Goal: Task Accomplishment & Management: Complete application form

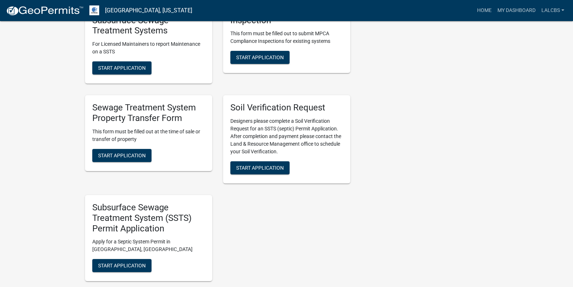
scroll to position [254, 0]
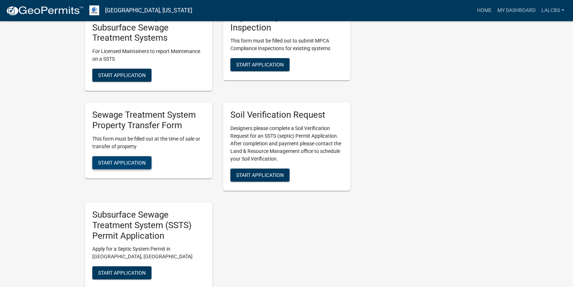
click at [128, 159] on button "Start Application" at bounding box center [121, 162] width 59 height 13
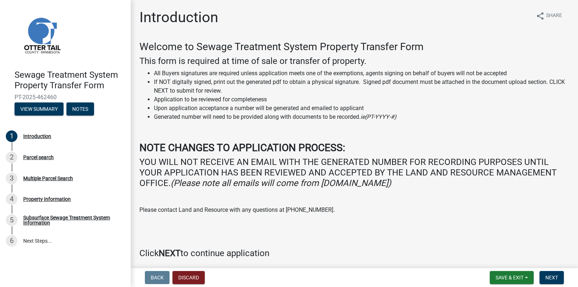
scroll to position [28, 0]
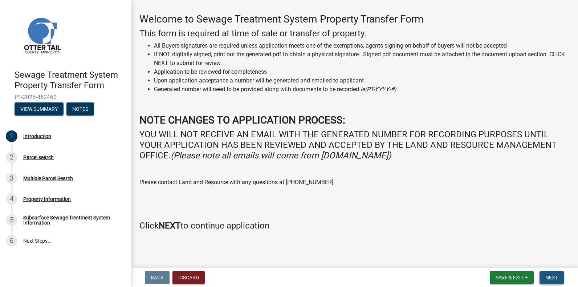
click at [550, 273] on button "Next" at bounding box center [552, 277] width 24 height 13
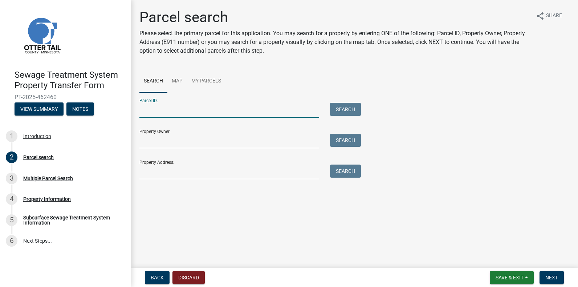
click at [144, 107] on input "Parcel ID:" at bounding box center [229, 110] width 180 height 15
paste input "35000260224000"
type input "35000260224000"
click at [349, 107] on button "Search" at bounding box center [345, 109] width 31 height 13
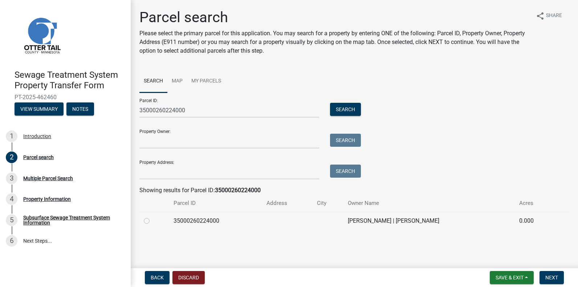
click at [153, 216] on label at bounding box center [153, 216] width 0 height 0
click at [153, 221] on input "radio" at bounding box center [155, 218] width 5 height 5
radio input "true"
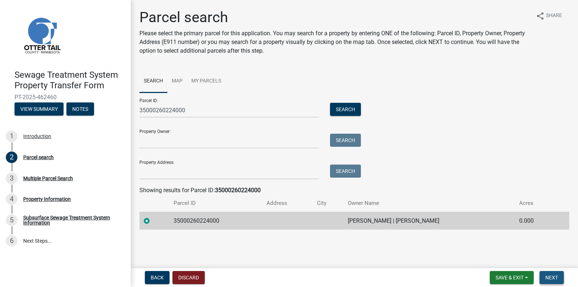
click at [555, 275] on span "Next" at bounding box center [552, 278] width 13 height 6
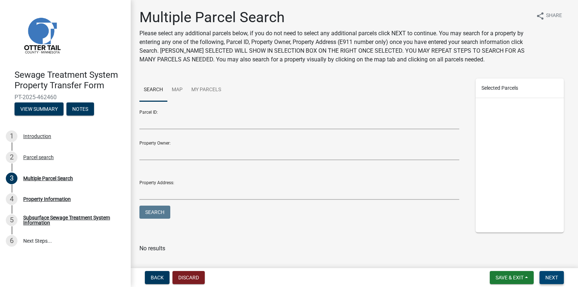
click at [548, 275] on span "Next" at bounding box center [552, 278] width 13 height 6
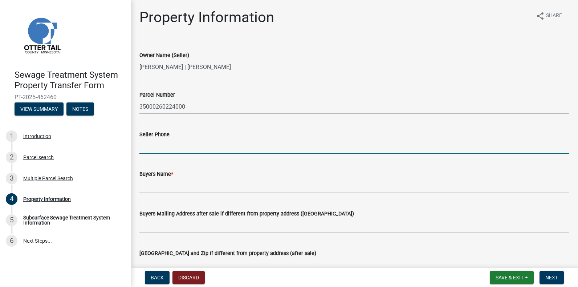
click at [145, 149] on input "Seller Phone" at bounding box center [354, 146] width 430 height 15
paste input "___________"
type input "_"
paste input "___________"
type input "_"
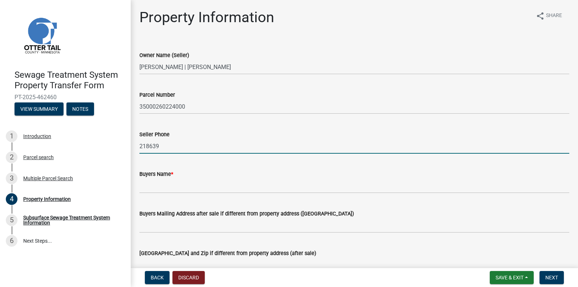
type input "2186396826"
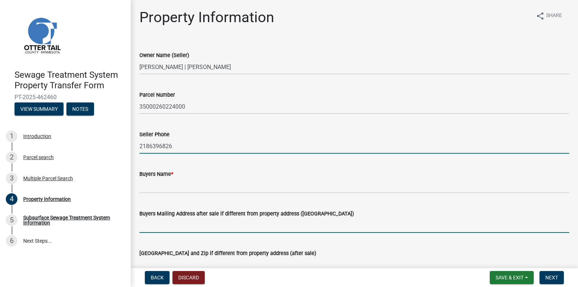
type input "[STREET_ADDRESS]"
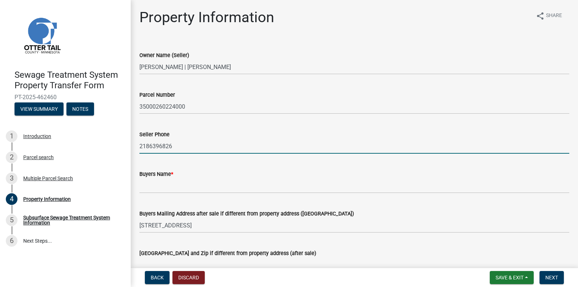
type input "[EMAIL_ADDRESS][DOMAIN_NAME]"
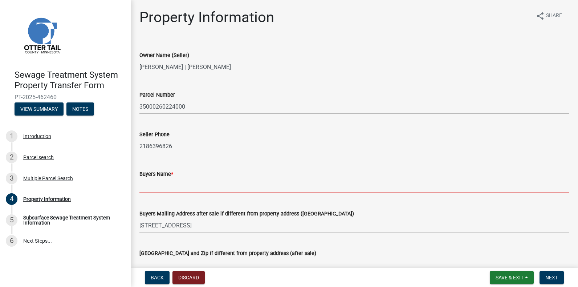
click at [149, 187] on input "Buyers Name *" at bounding box center [354, 185] width 430 height 15
type input "[PERSON_NAME] & [PERSON_NAME]"
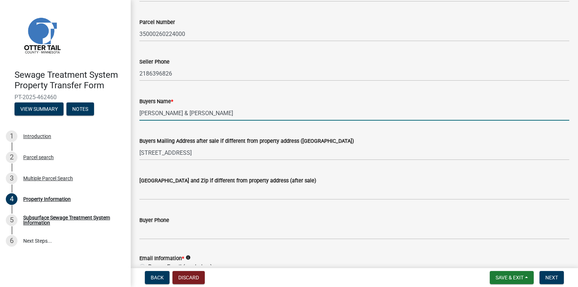
scroll to position [109, 0]
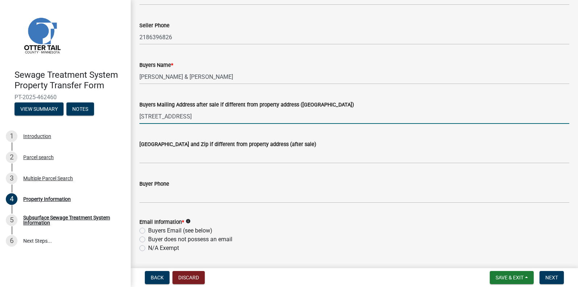
click at [192, 115] on input "[STREET_ADDRESS]" at bounding box center [354, 116] width 430 height 15
drag, startPoint x: 196, startPoint y: 114, endPoint x: 253, endPoint y: 113, distance: 57.0
click at [253, 113] on input "[STREET_ADDRESS]" at bounding box center [354, 116] width 430 height 15
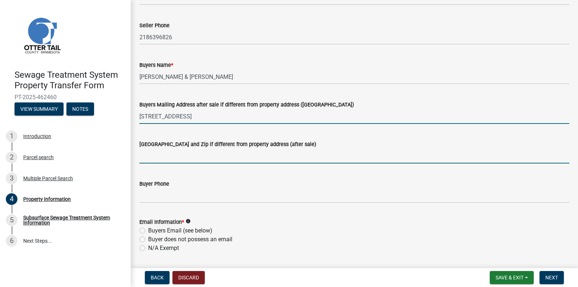
click at [453, 153] on input "[GEOGRAPHIC_DATA] and Zip if different from property address (after sale)" at bounding box center [354, 156] width 430 height 15
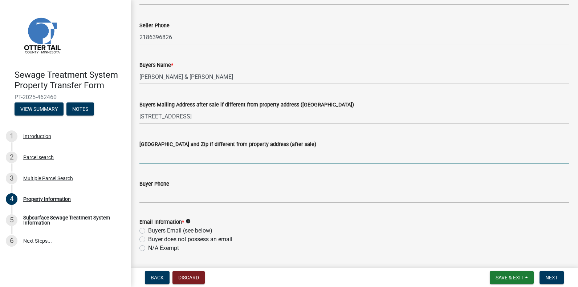
paste input "[GEOGRAPHIC_DATA]"
type input "[GEOGRAPHIC_DATA]"
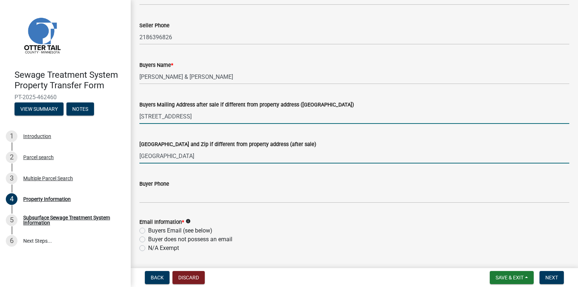
drag, startPoint x: 192, startPoint y: 115, endPoint x: 211, endPoint y: 111, distance: 19.3
click at [192, 115] on input "[STREET_ADDRESS]" at bounding box center [354, 116] width 430 height 15
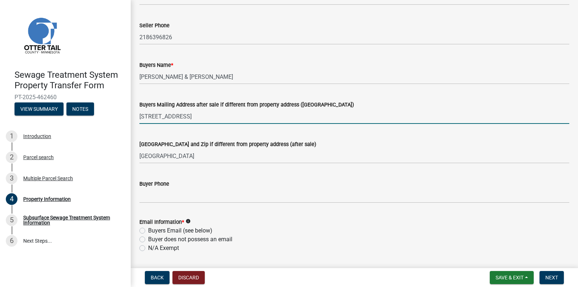
type input "[STREET_ADDRESS]"
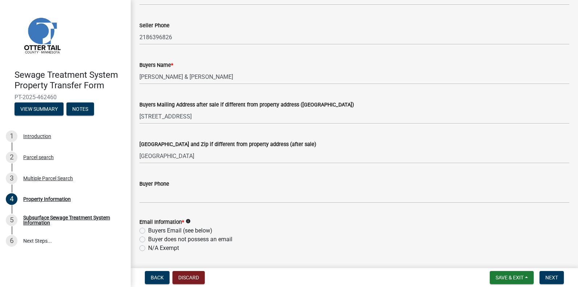
click at [547, 146] on div "[GEOGRAPHIC_DATA] and Zip if different from property address (after sale)" at bounding box center [354, 144] width 430 height 9
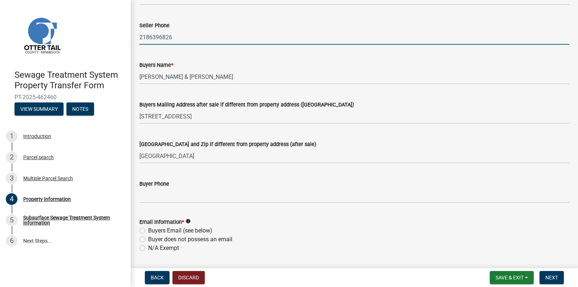
drag, startPoint x: 141, startPoint y: 35, endPoint x: 171, endPoint y: 36, distance: 30.2
click at [171, 36] on input "2186396826" at bounding box center [354, 37] width 430 height 15
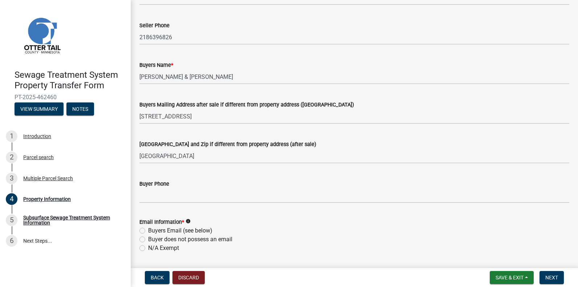
click at [403, 108] on div "Buyers Mailing Address after sale if different from property address ([GEOGRAPH…" at bounding box center [354, 104] width 430 height 9
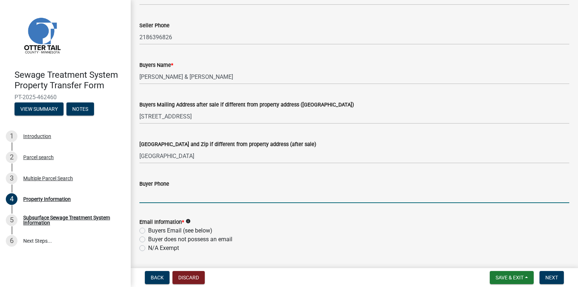
click at [154, 192] on input "Buyer Phone" at bounding box center [354, 195] width 430 height 15
paste input "2186396826"
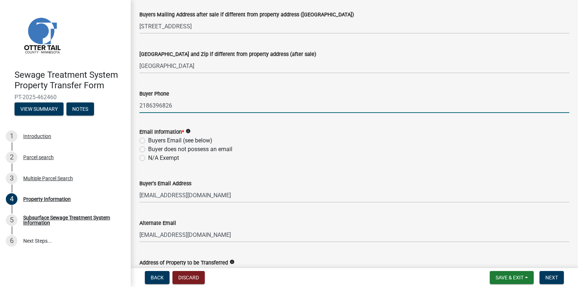
scroll to position [188, 0]
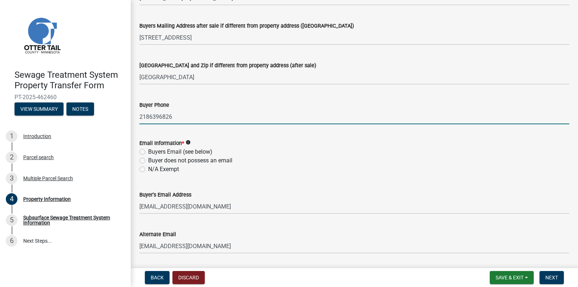
type input "2186396826"
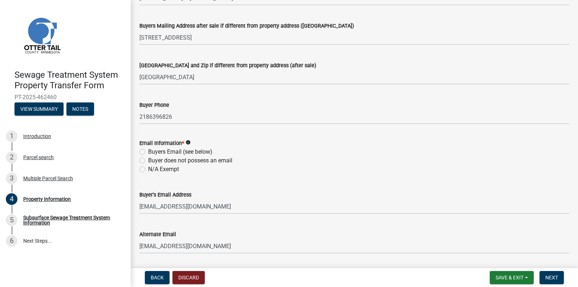
click at [148, 150] on label "Buyers Email (see below)" at bounding box center [180, 151] width 64 height 9
click at [148, 150] on input "Buyers Email (see below)" at bounding box center [150, 149] width 5 height 5
radio input "true"
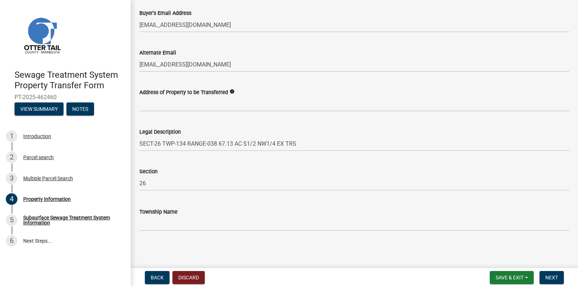
scroll to position [333, 0]
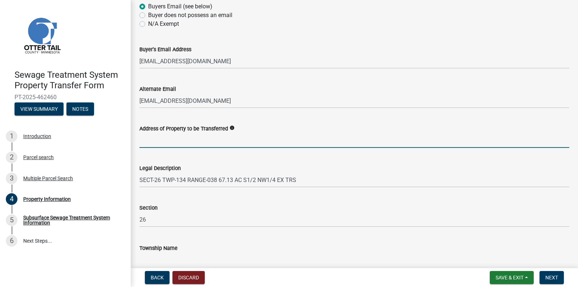
drag, startPoint x: 150, startPoint y: 139, endPoint x: 162, endPoint y: 136, distance: 12.0
click at [150, 139] on input "Address of Property to be Transferred" at bounding box center [354, 140] width 430 height 15
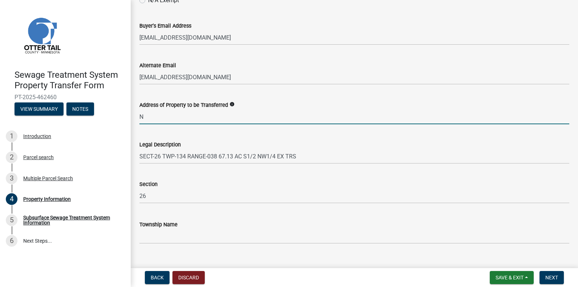
scroll to position [369, 0]
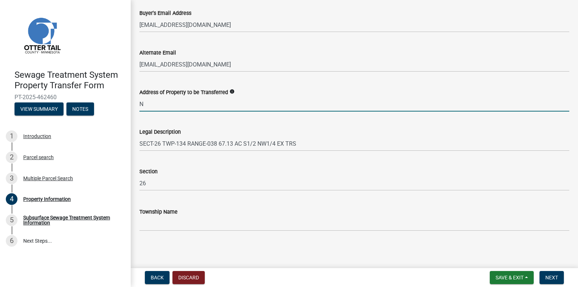
type input "N"
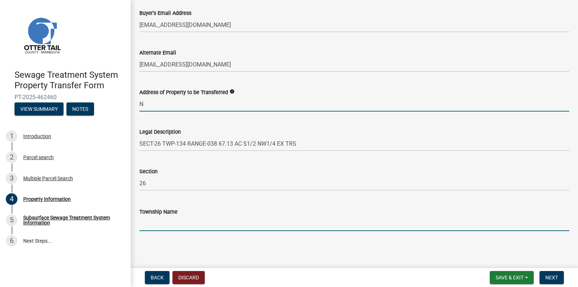
click at [145, 223] on input "Township Name" at bounding box center [354, 223] width 430 height 15
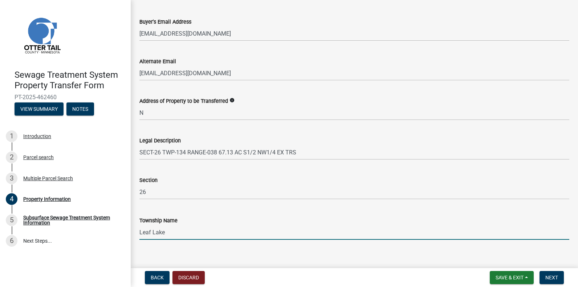
scroll to position [363, 0]
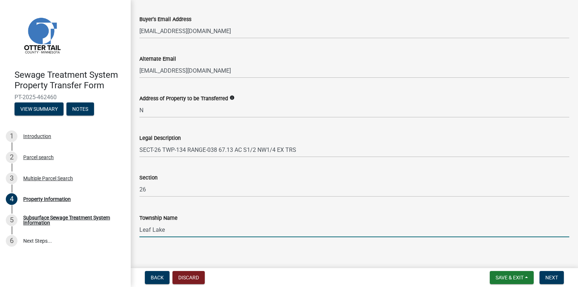
type input "Leaf Lake"
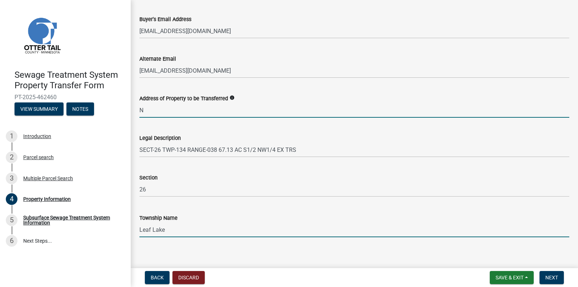
drag, startPoint x: 147, startPoint y: 111, endPoint x: 152, endPoint y: 109, distance: 4.9
click at [147, 111] on input "N" at bounding box center [354, 110] width 430 height 15
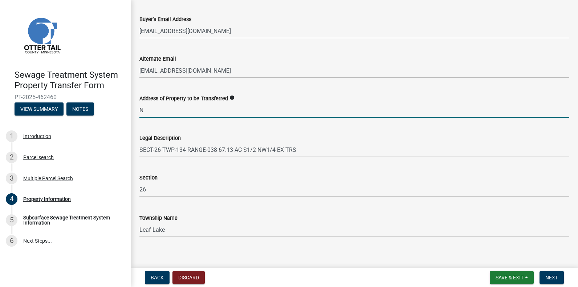
type input "N/A"
click at [554, 277] on span "Next" at bounding box center [552, 278] width 13 height 6
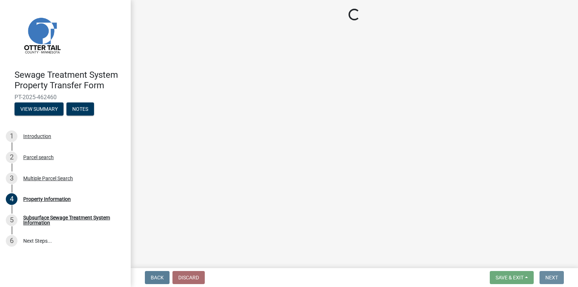
scroll to position [0, 0]
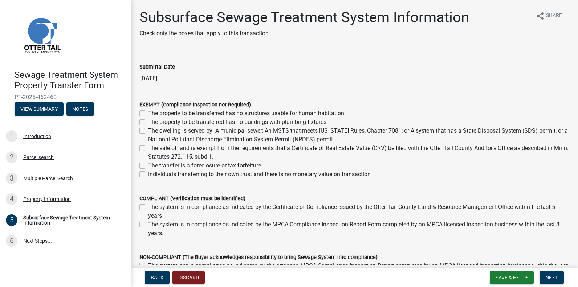
click at [148, 113] on label "The property to be transferred has no structures usable for human habitation." at bounding box center [247, 113] width 198 height 9
click at [148, 113] on input "The property to be transferred has no structures usable for human habitation." at bounding box center [150, 111] width 5 height 5
checkbox input "true"
checkbox input "false"
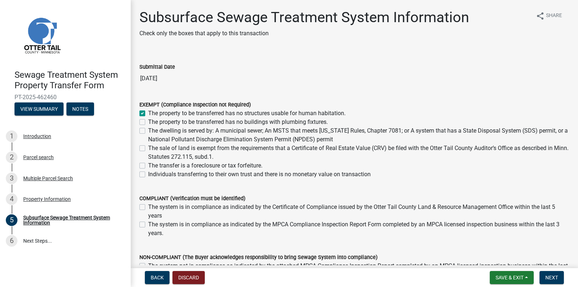
checkbox input "false"
click at [148, 121] on label "The property to be transferred has no buildings with plumbing fixtures." at bounding box center [238, 122] width 180 height 9
click at [148, 121] on input "The property to be transferred has no buildings with plumbing fixtures." at bounding box center [150, 120] width 5 height 5
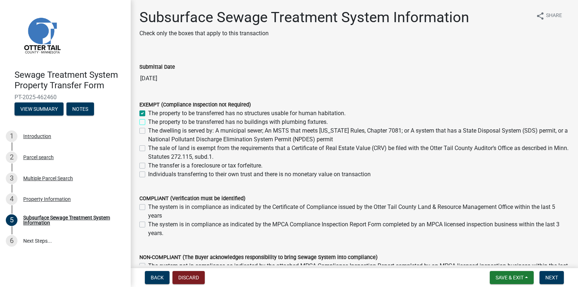
checkbox input "true"
checkbox input "false"
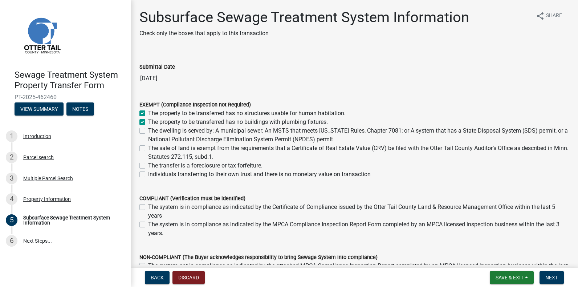
checkbox input "false"
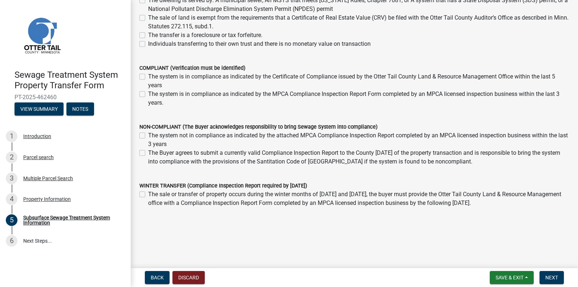
scroll to position [131, 0]
click at [555, 275] on span "Next" at bounding box center [552, 278] width 13 height 6
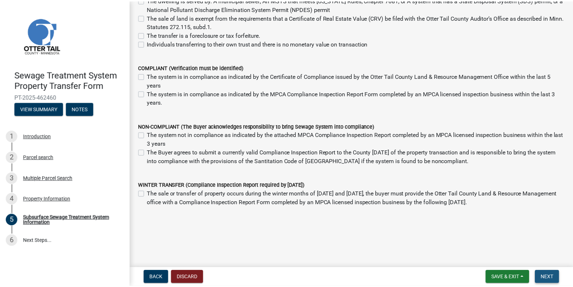
scroll to position [0, 0]
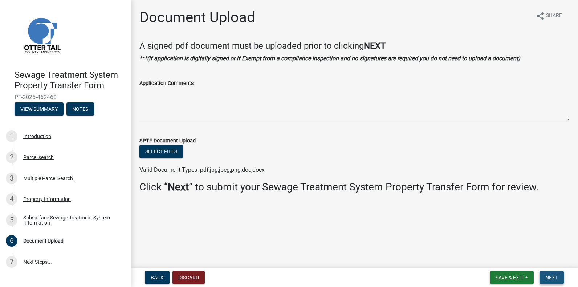
click at [552, 276] on span "Next" at bounding box center [552, 278] width 13 height 6
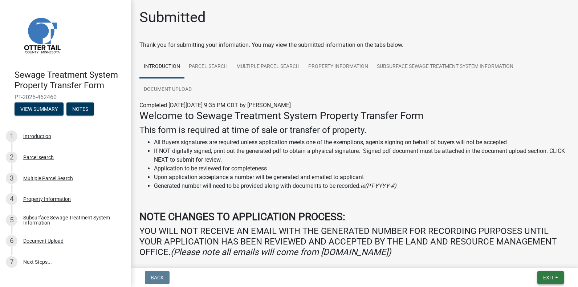
click at [550, 275] on span "Exit" at bounding box center [548, 278] width 11 height 6
click at [535, 259] on button "Save & Exit" at bounding box center [535, 258] width 58 height 17
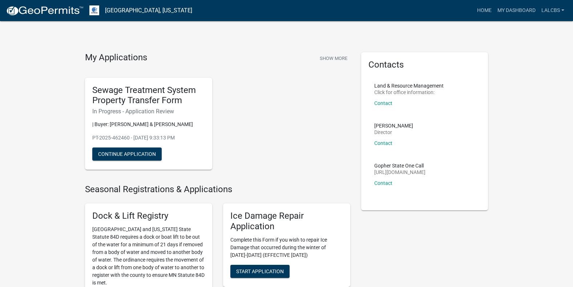
drag, startPoint x: 44, startPoint y: 2, endPoint x: 292, endPoint y: 86, distance: 262.3
click at [292, 86] on div "Sewage Treatment System Property Transfer Form In Progress - Application Review…" at bounding box center [218, 124] width 276 height 104
click at [143, 151] on button "Continue Application" at bounding box center [126, 153] width 69 height 13
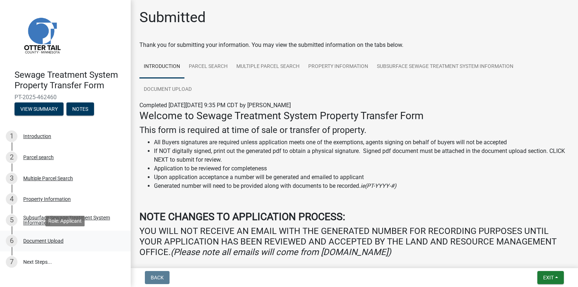
click at [42, 240] on div "Document Upload" at bounding box center [43, 240] width 40 height 5
